Goal: Information Seeking & Learning: Learn about a topic

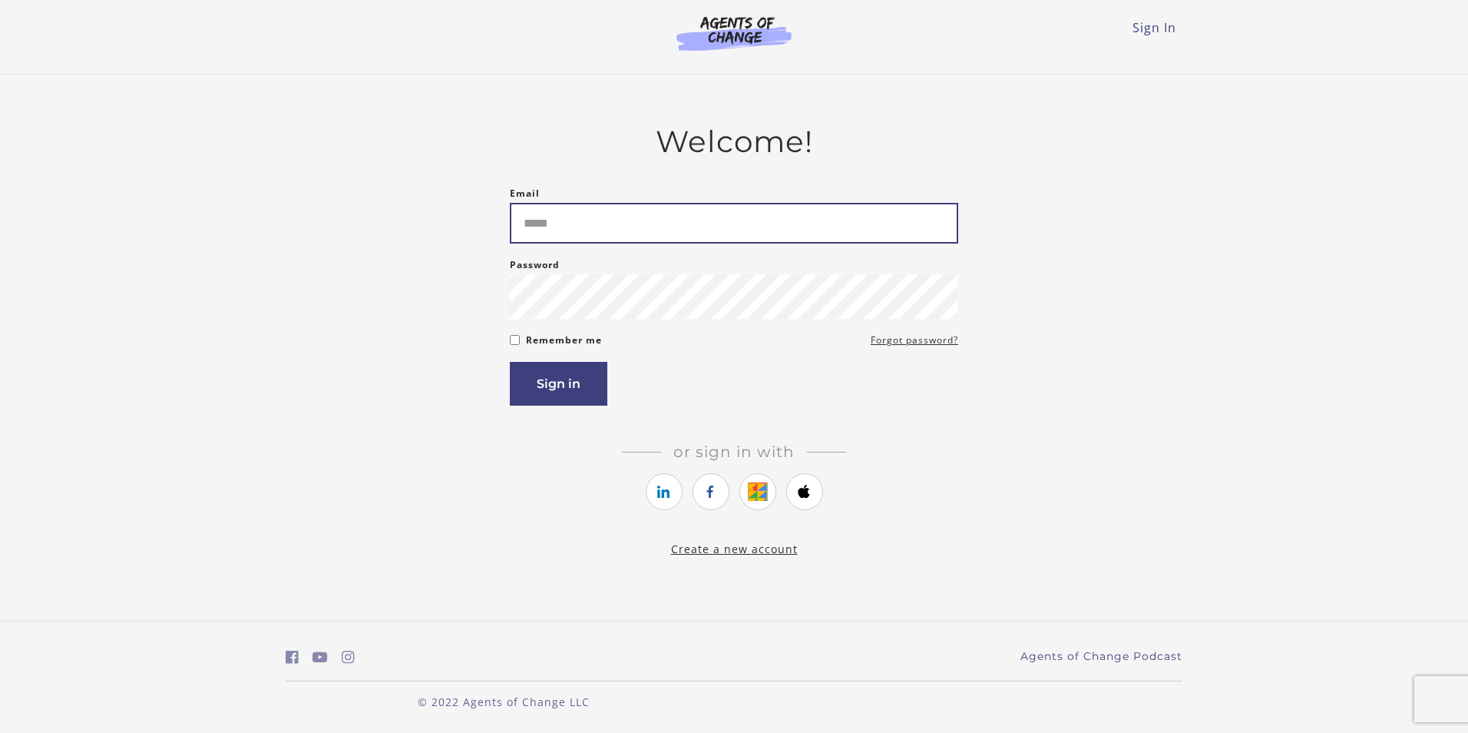
click at [624, 212] on input "Email" at bounding box center [734, 223] width 448 height 41
type input "*"
type input "**********"
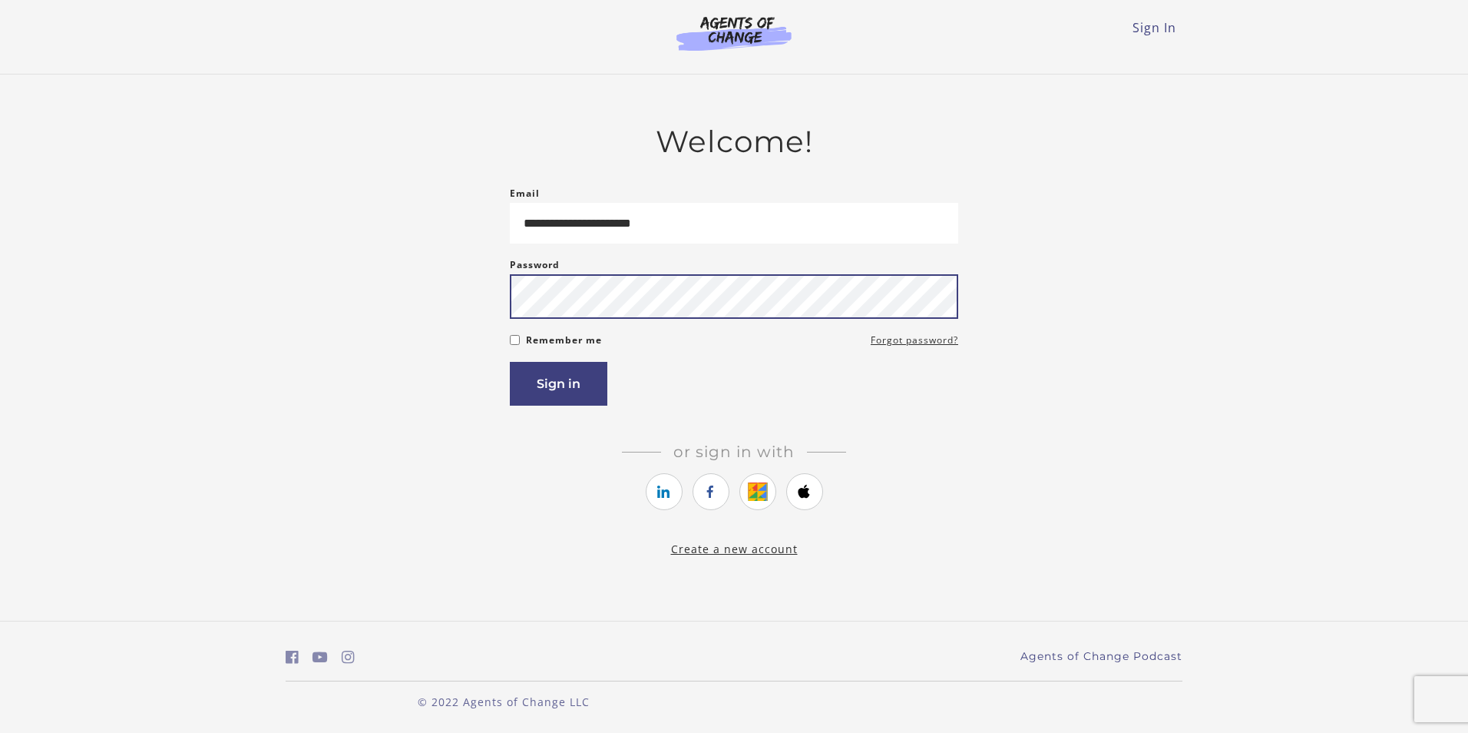
click at [510, 362] on button "Sign in" at bounding box center [559, 384] width 98 height 44
click at [572, 381] on button "Sign in" at bounding box center [559, 384] width 98 height 44
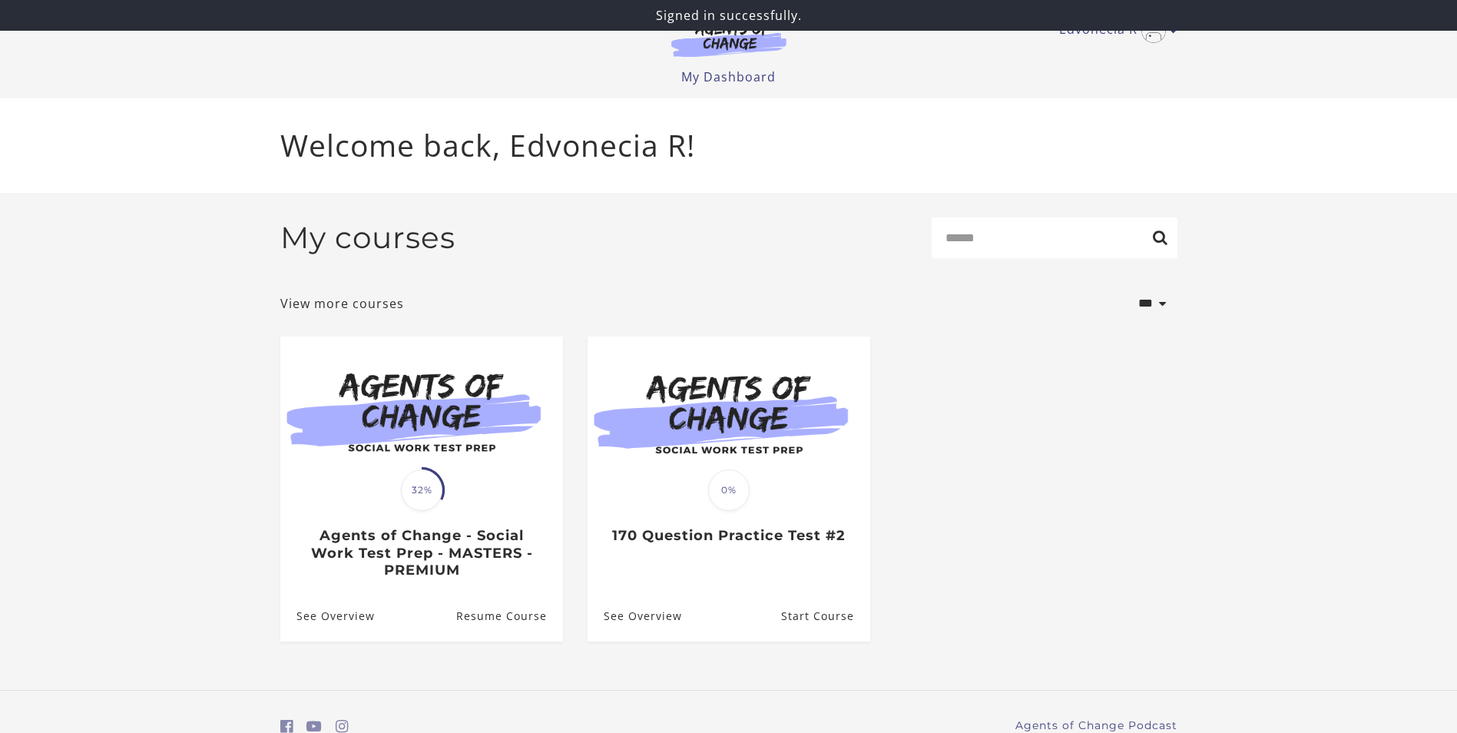
click at [459, 508] on div "Translation missing: en.liquid.partials.dashboard_course_card.progress_descript…" at bounding box center [421, 534] width 283 height 89
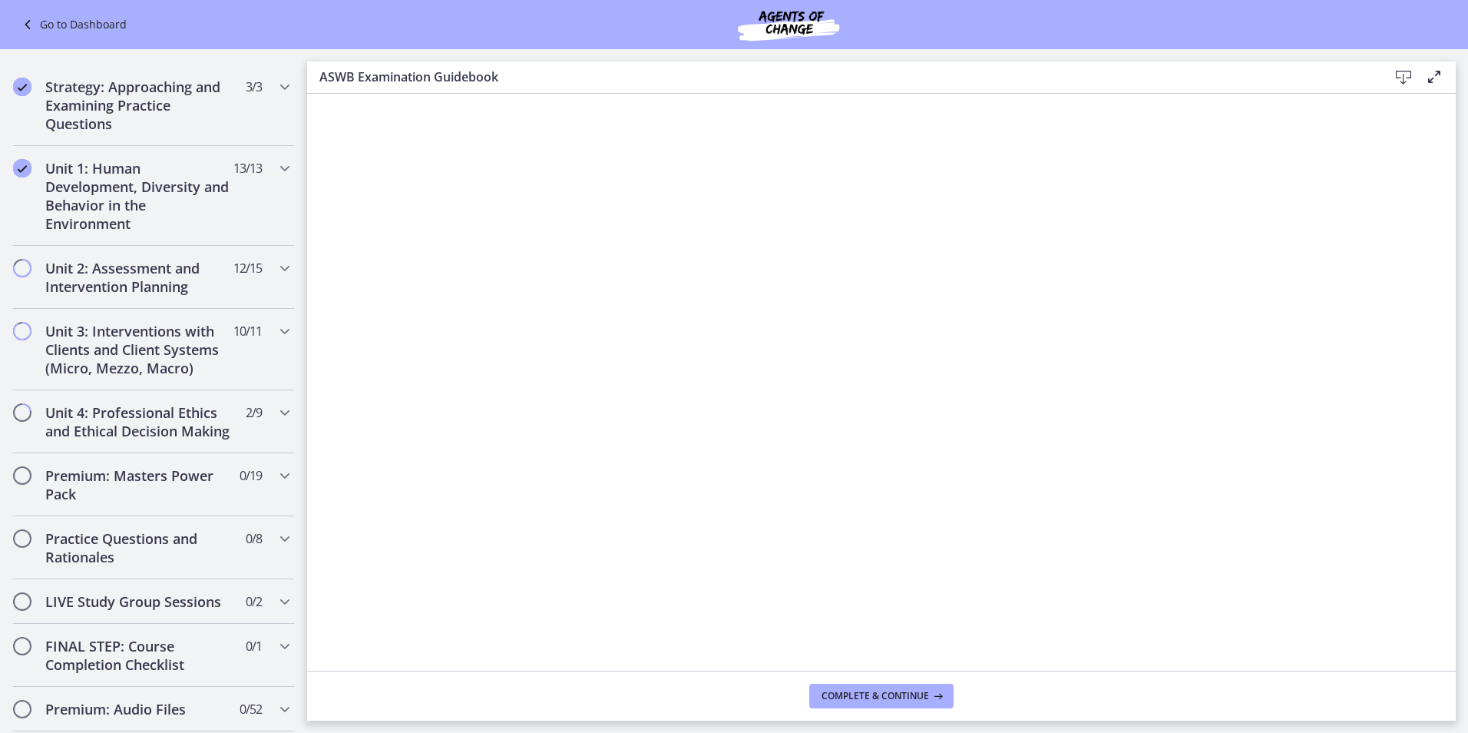
scroll to position [876, 0]
click at [143, 438] on h2 "Unit 4: Professional Ethics and Ethical Decision Making" at bounding box center [138, 423] width 187 height 37
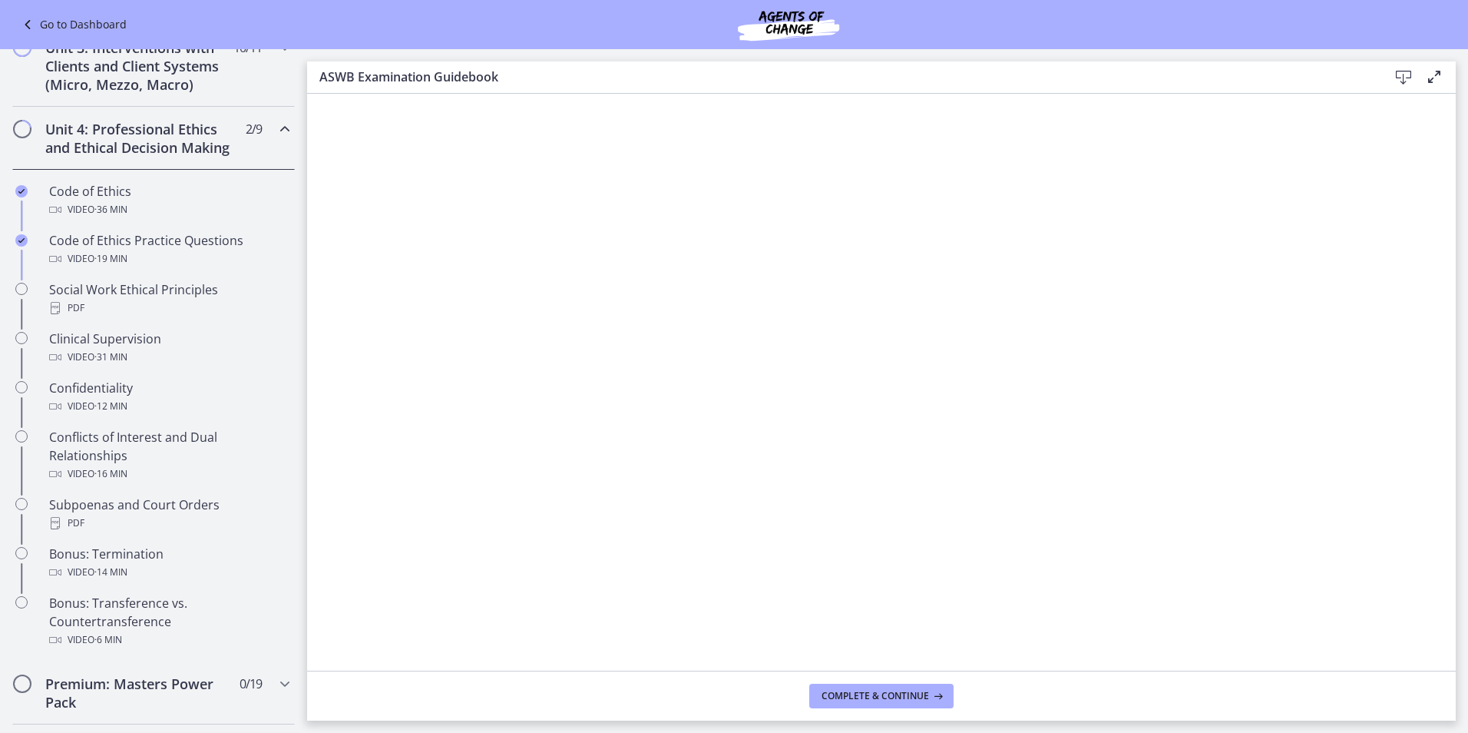
scroll to position [492, 0]
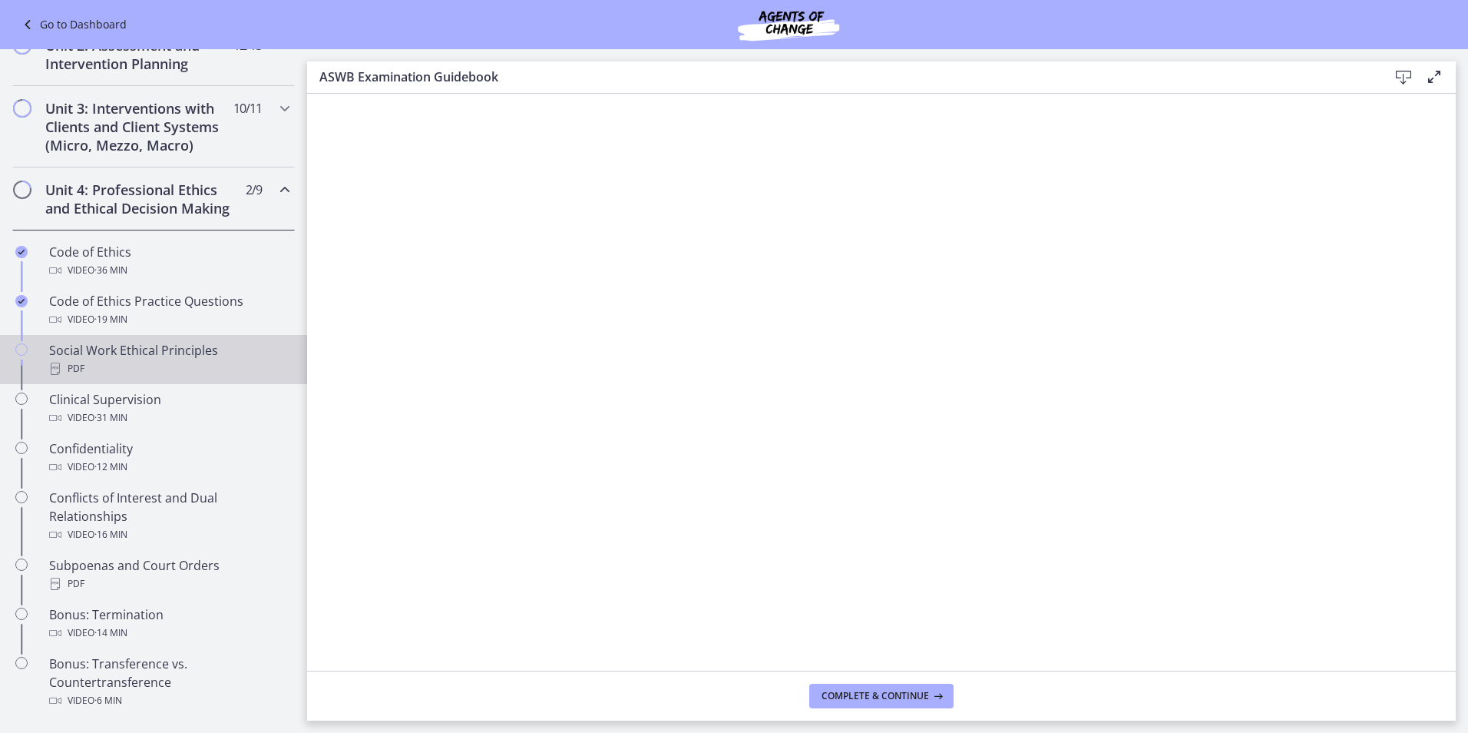
click at [92, 378] on div "PDF" at bounding box center [169, 368] width 240 height 18
click at [868, 692] on span "Complete & continue" at bounding box center [876, 696] width 108 height 12
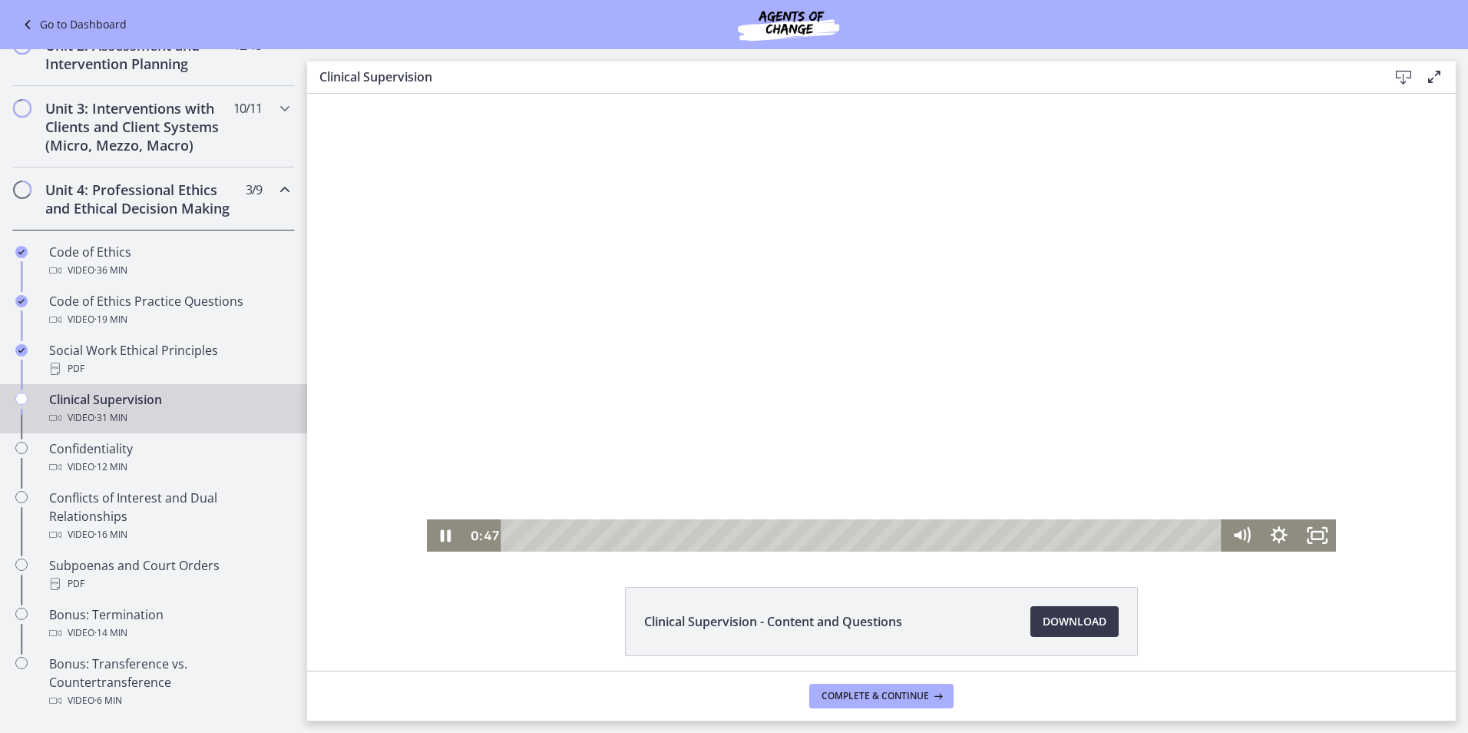
drag, startPoint x: 924, startPoint y: 354, endPoint x: 892, endPoint y: 367, distance: 34.1
click at [921, 361] on div at bounding box center [882, 323] width 910 height 458
